Goal: Find specific page/section: Find specific page/section

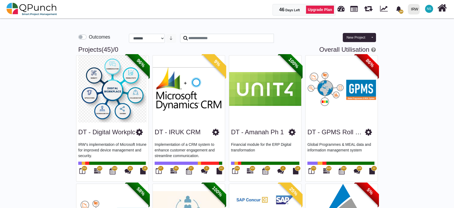
select select "**********"
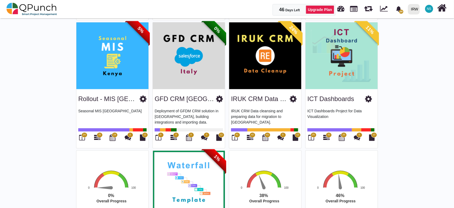
scroll to position [1057, 0]
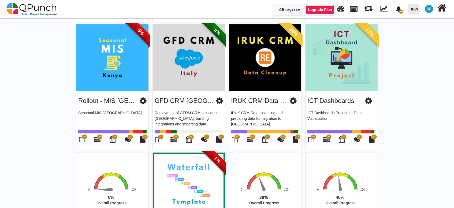
click at [272, 68] on img at bounding box center [265, 57] width 72 height 67
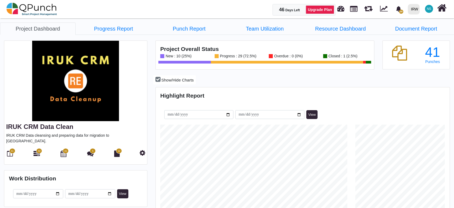
scroll to position [93, 97]
click at [39, 149] on span "42" at bounding box center [39, 151] width 3 height 4
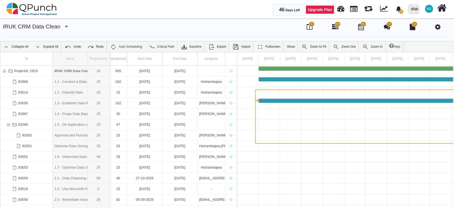
drag, startPoint x: 89, startPoint y: 60, endPoint x: 111, endPoint y: 59, distance: 22.3
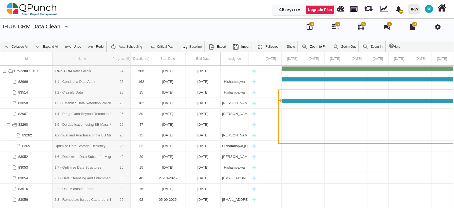
drag, startPoint x: 111, startPoint y: 59, endPoint x: 130, endPoint y: 59, distance: 19.5
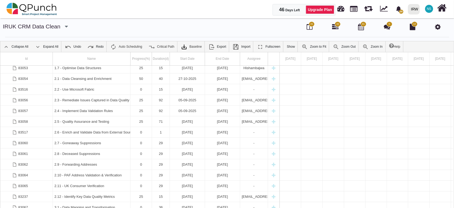
scroll to position [100, 0]
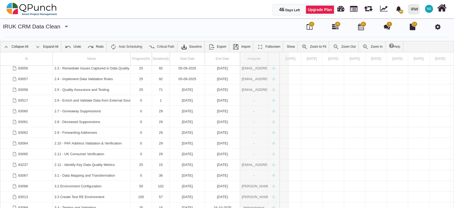
drag, startPoint x: 269, startPoint y: 58, endPoint x: 288, endPoint y: 57, distance: 19.3
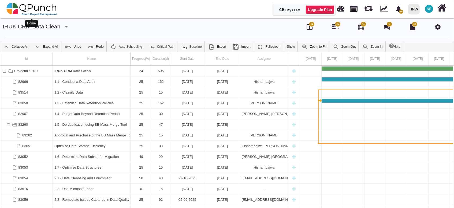
click at [28, 8] on img at bounding box center [31, 9] width 51 height 16
select select "**********"
